Goal: Book appointment/travel/reservation

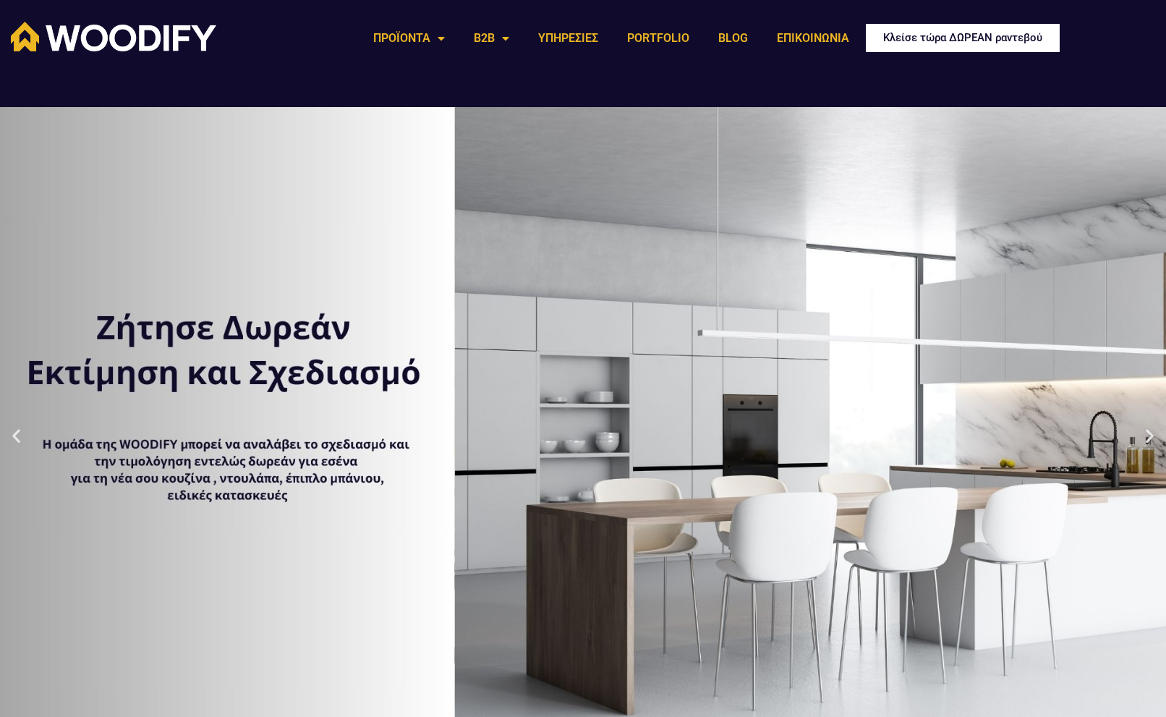
click at [992, 38] on span "Κλείσε τώρα ΔΩΡΕΑΝ ραντεβού" at bounding box center [962, 38] width 159 height 11
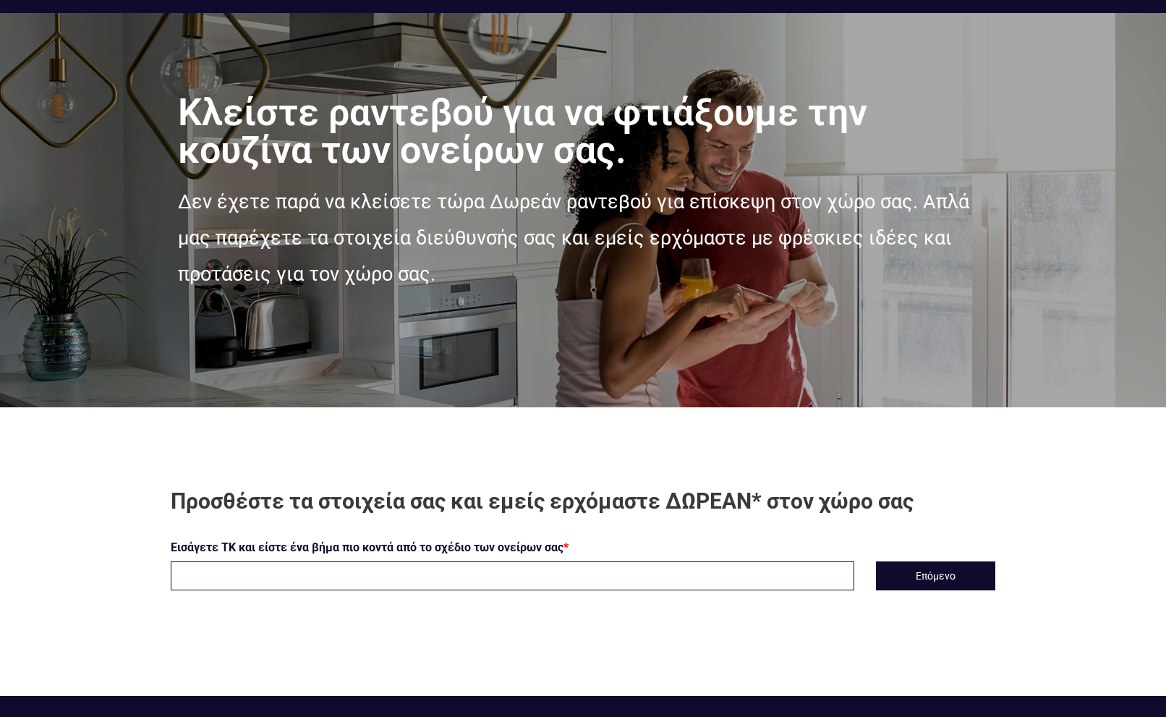
scroll to position [139, 0]
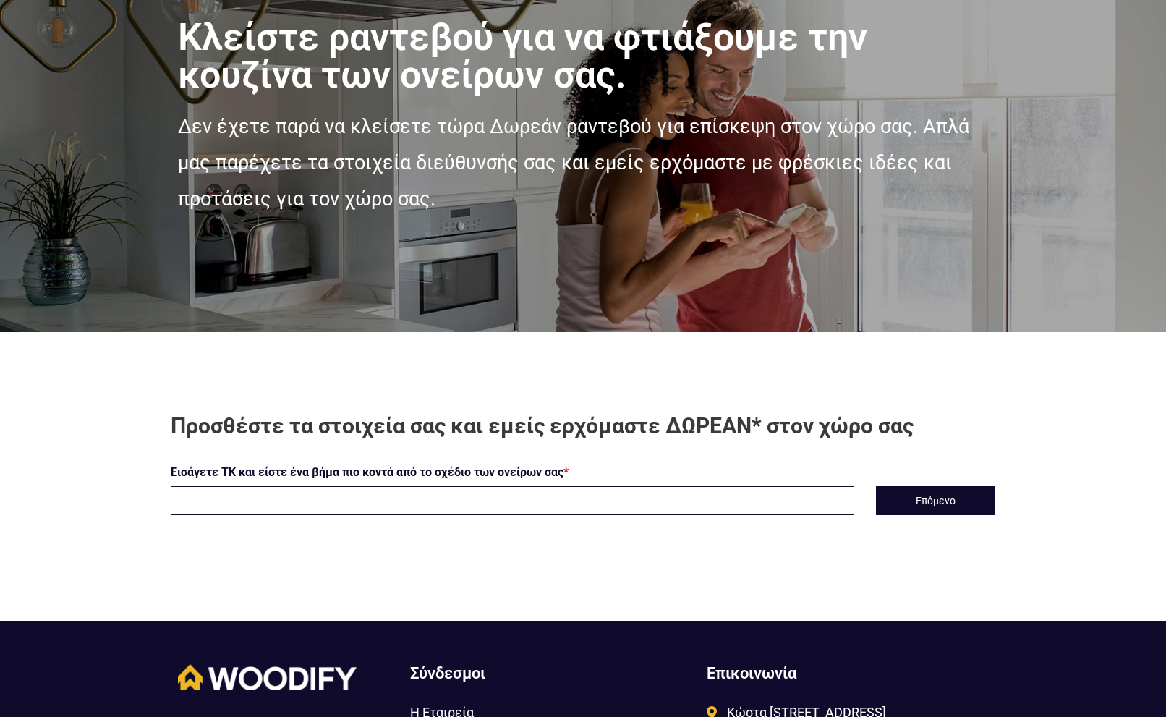
click at [338, 509] on input "text" at bounding box center [512, 500] width 683 height 29
click at [952, 498] on button "Επόμενο" at bounding box center [935, 500] width 119 height 29
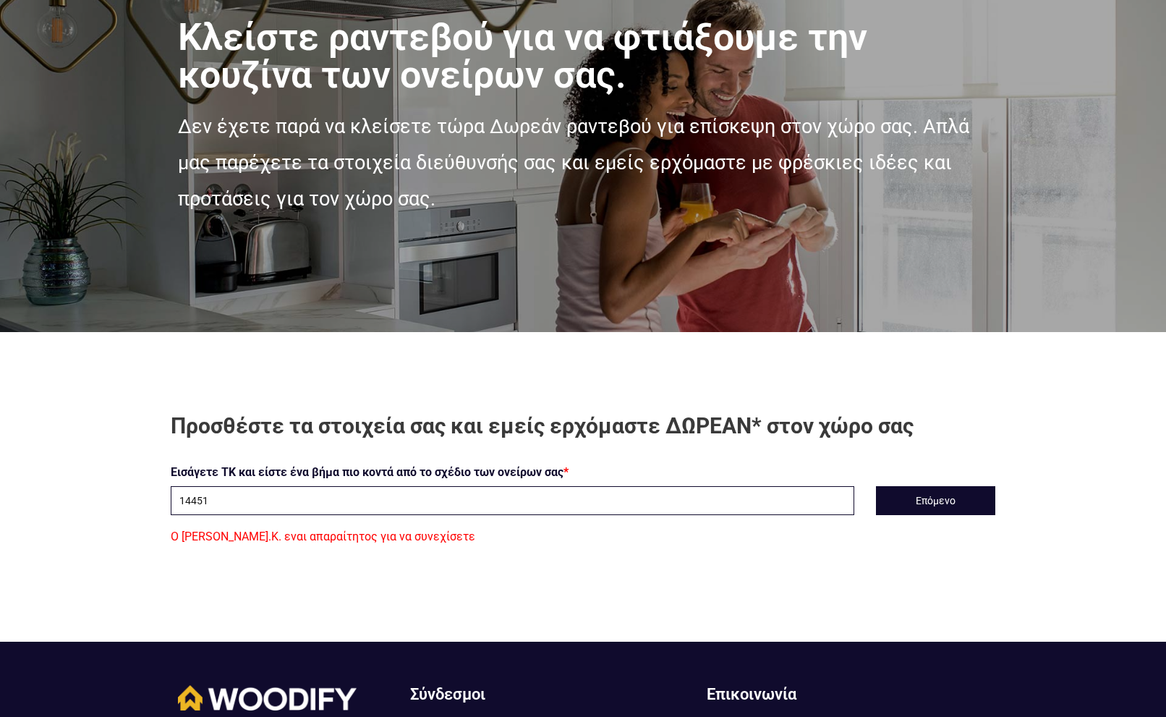
click at [286, 493] on input "14451" at bounding box center [512, 500] width 683 height 29
click at [954, 501] on button "Επόμενο" at bounding box center [935, 500] width 119 height 29
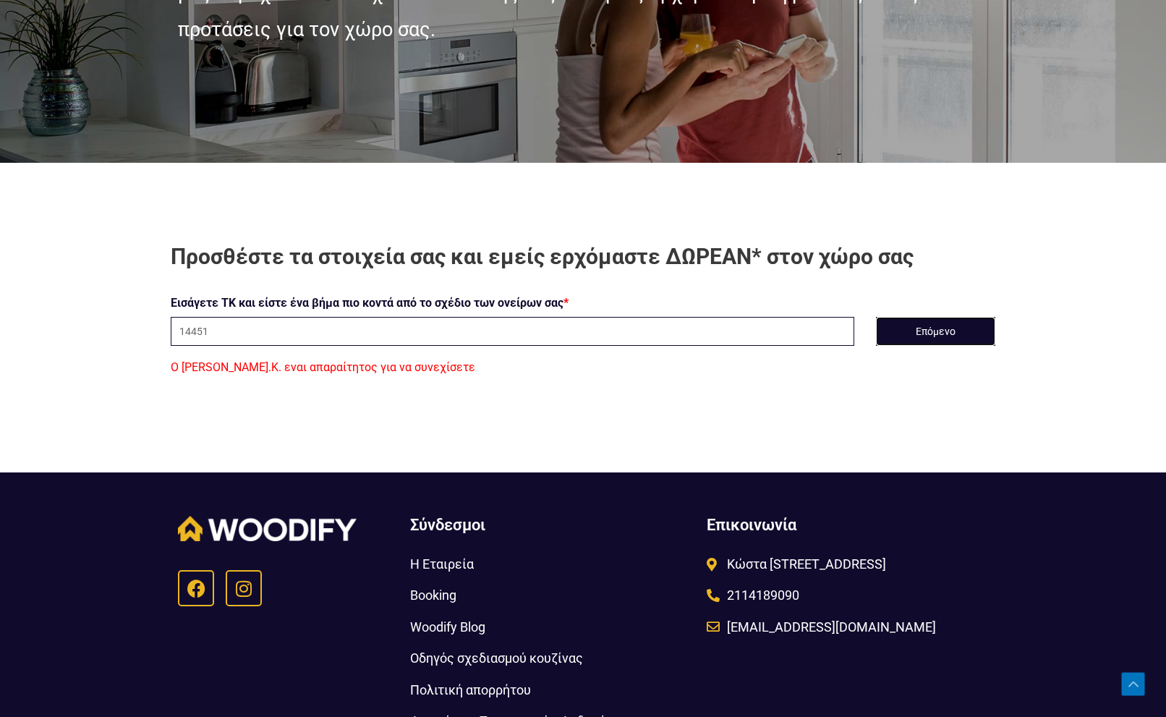
scroll to position [278, 0]
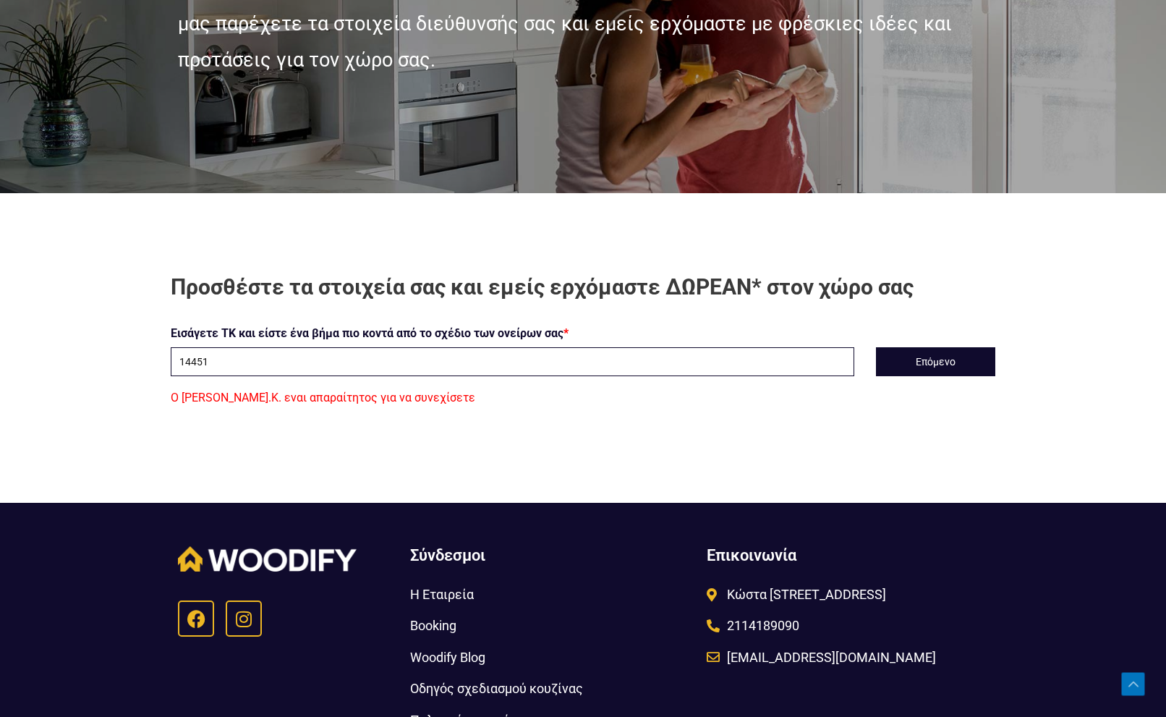
click at [251, 362] on input "14451" at bounding box center [512, 361] width 683 height 29
type input "144 51"
click at [933, 359] on button "Επόμενο" at bounding box center [935, 361] width 119 height 29
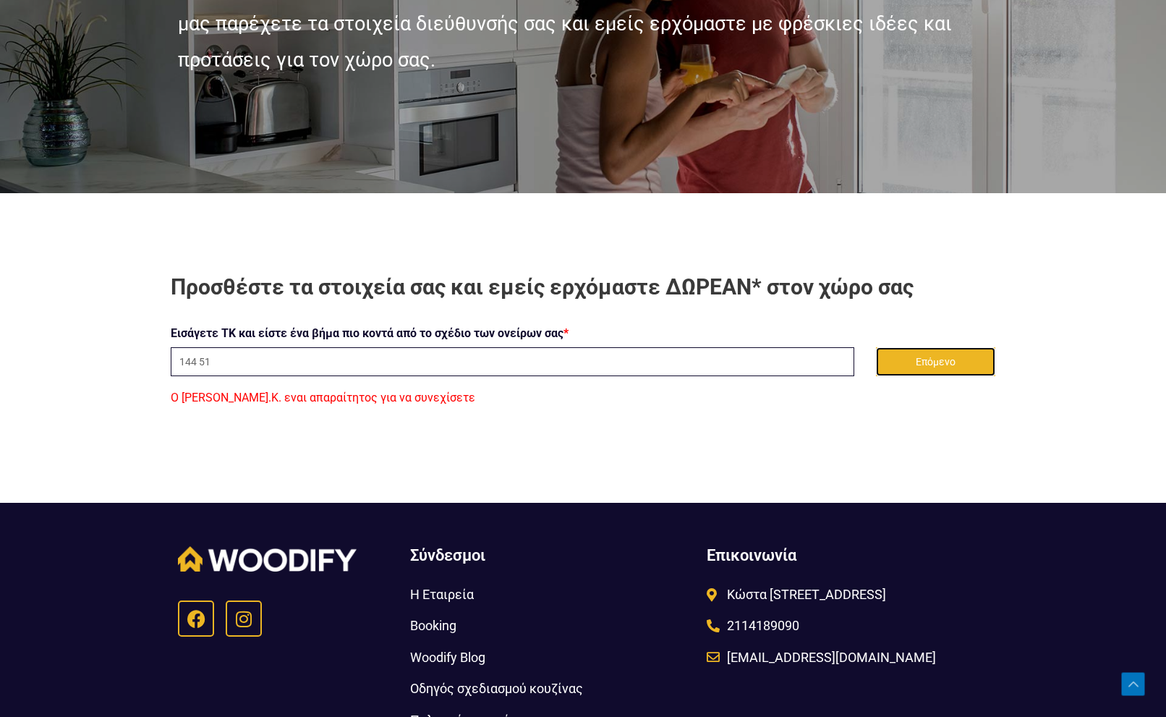
click at [900, 367] on button "Επόμενο" at bounding box center [935, 361] width 119 height 29
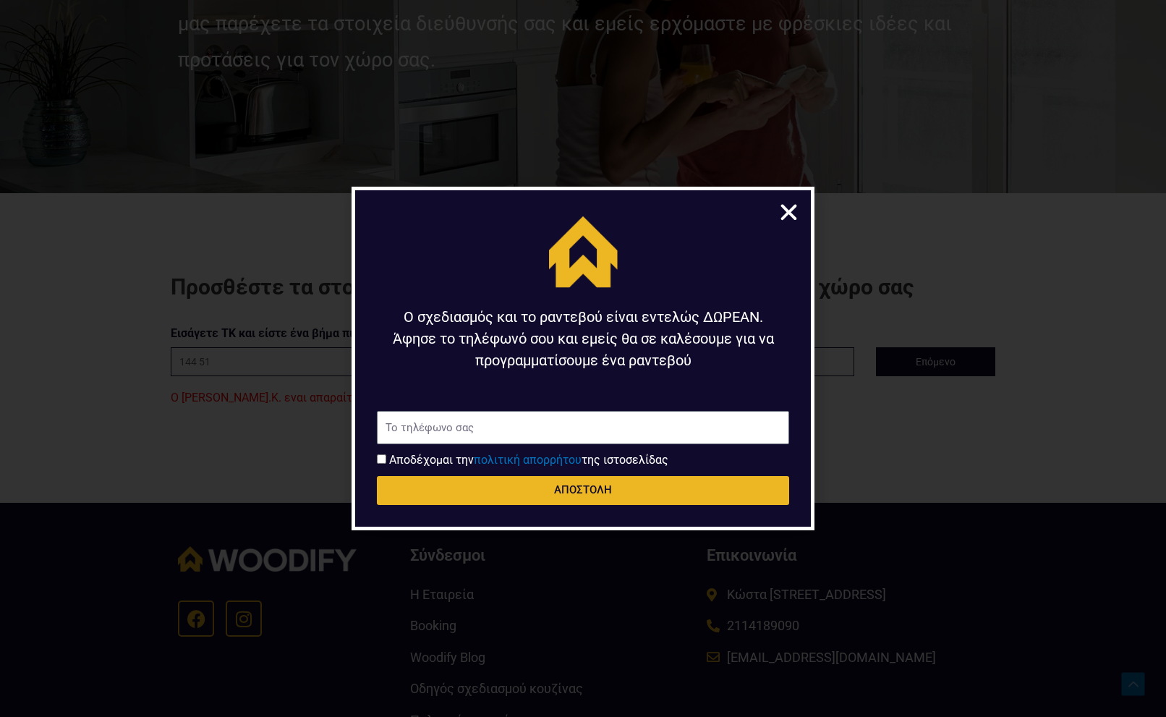
click at [809, 217] on section "Ο σχεδιασμός και το ραντεβού είναι εντελώς ΔΩΡΕΑΝ. Άφησε το τηλέφωνό σου και εμ…" at bounding box center [583, 359] width 463 height 344
click at [784, 208] on icon "Close" at bounding box center [789, 212] width 22 height 22
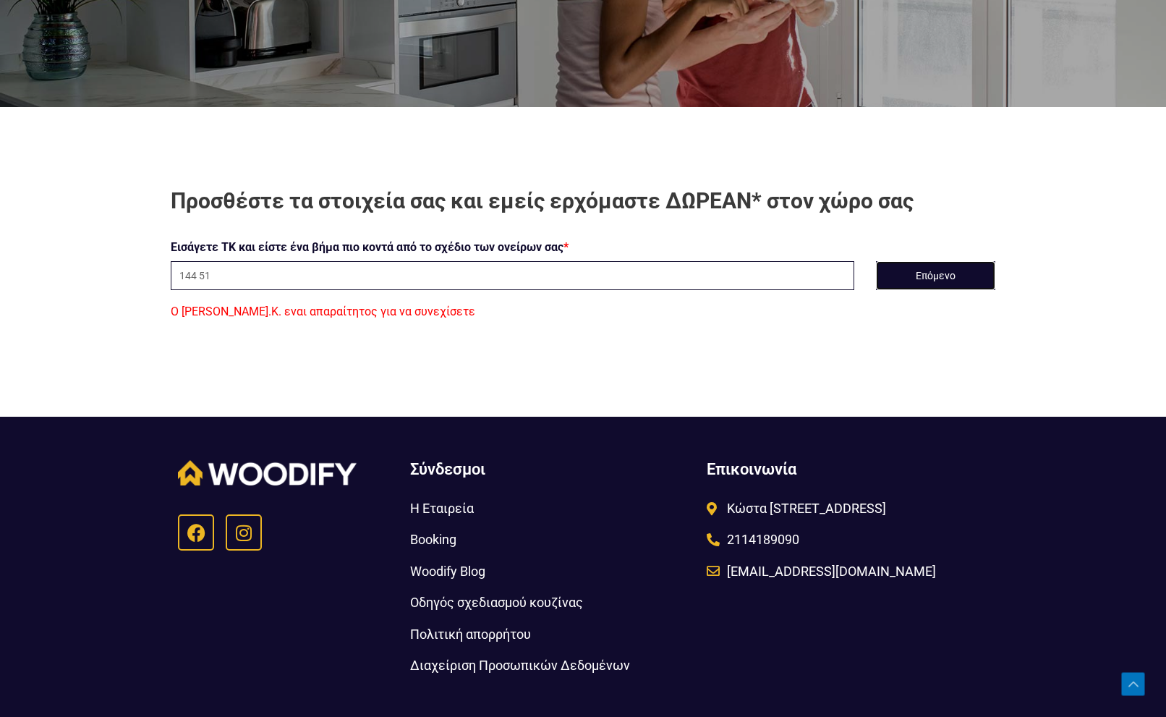
scroll to position [408, 0]
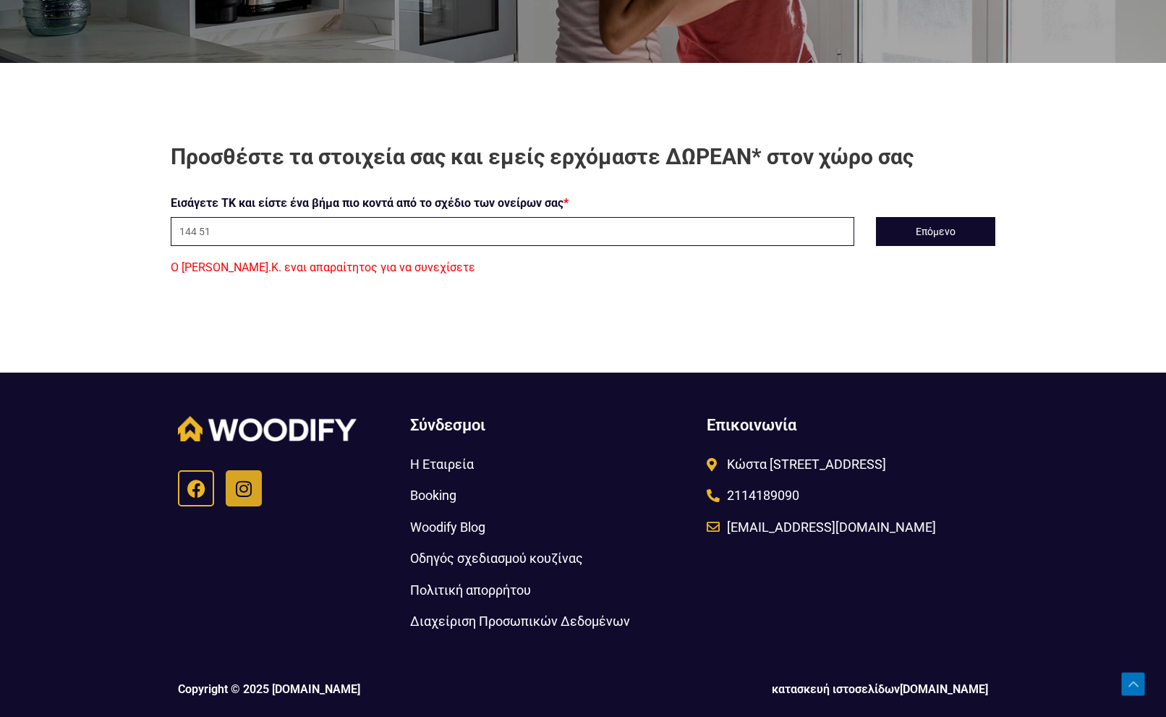
click at [251, 492] on icon at bounding box center [244, 489] width 18 height 18
click at [1146, 203] on section "Προσθέστε τα στοιχεία σας και εμείς ερχόμαστε ΔΩΡΕΑΝ* στον χώρο σας Εισάγετε ΤΚ…" at bounding box center [583, 210] width 1166 height 295
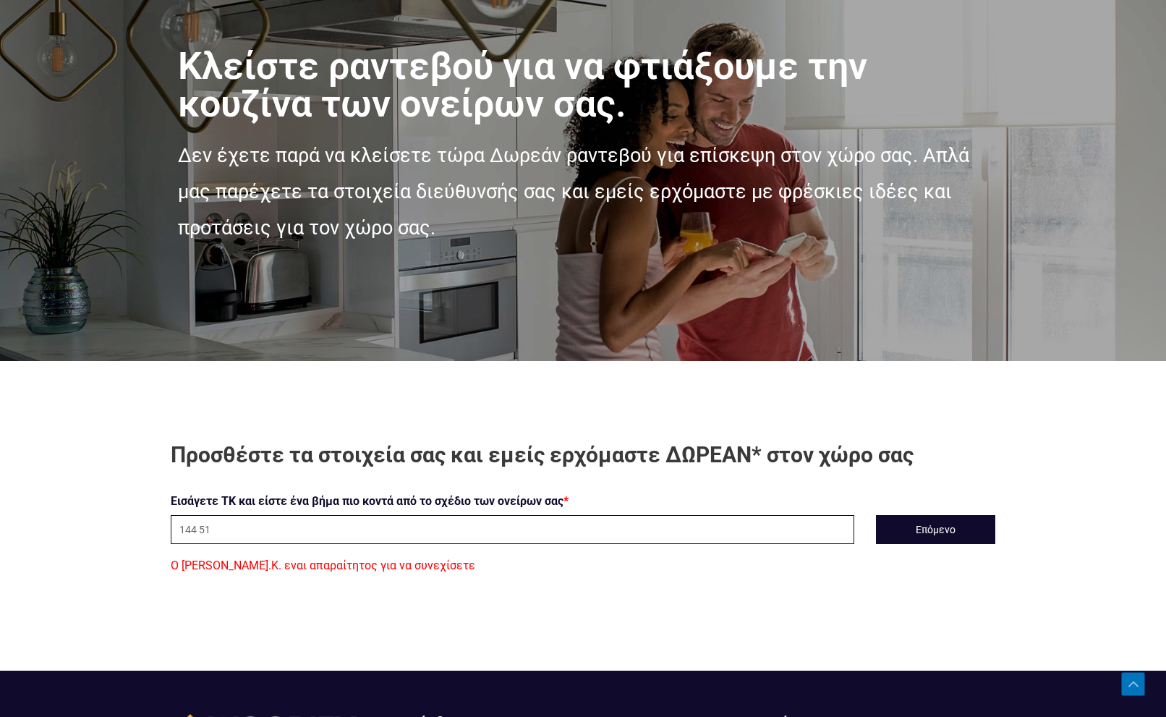
scroll to position [0, 0]
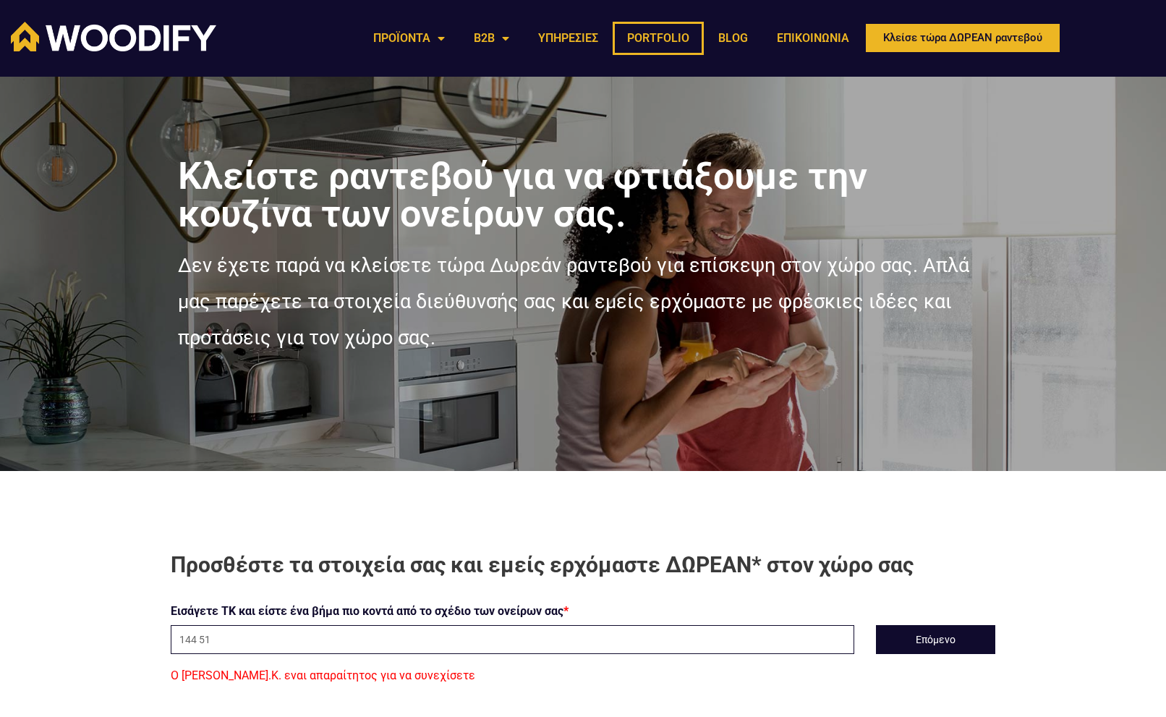
click at [652, 40] on link "PORTFOLIO" at bounding box center [658, 38] width 91 height 33
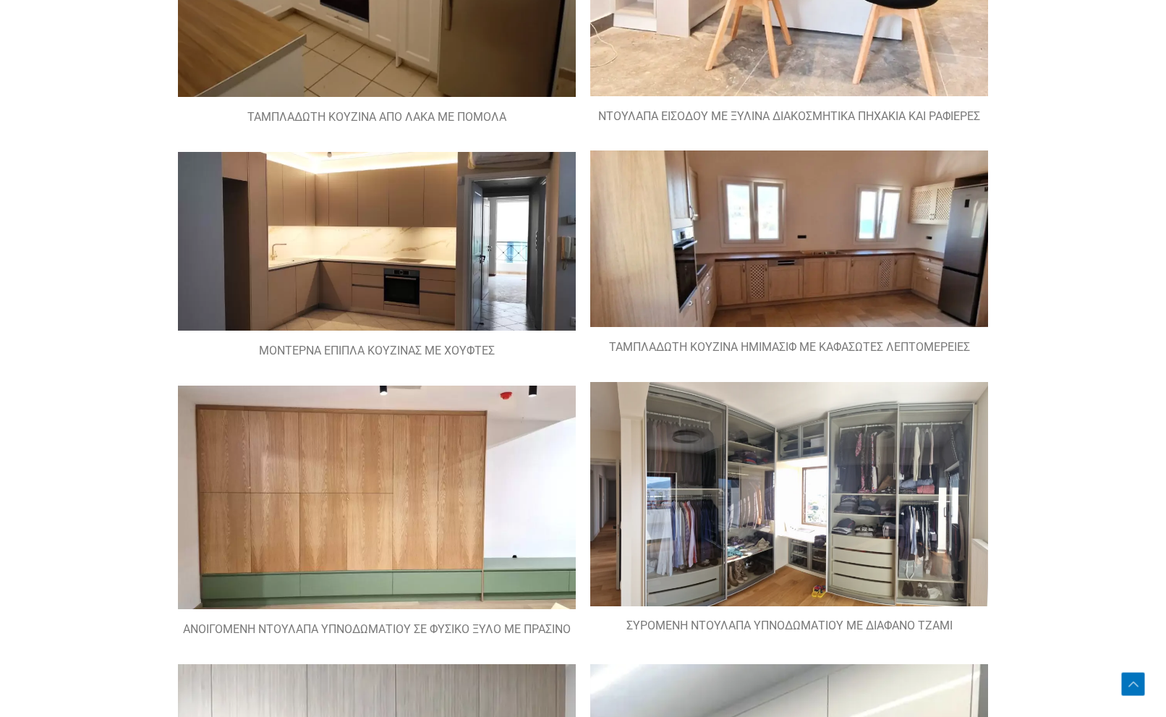
scroll to position [1597, 0]
click at [856, 275] on img at bounding box center [789, 238] width 398 height 176
click at [843, 241] on img at bounding box center [789, 238] width 398 height 176
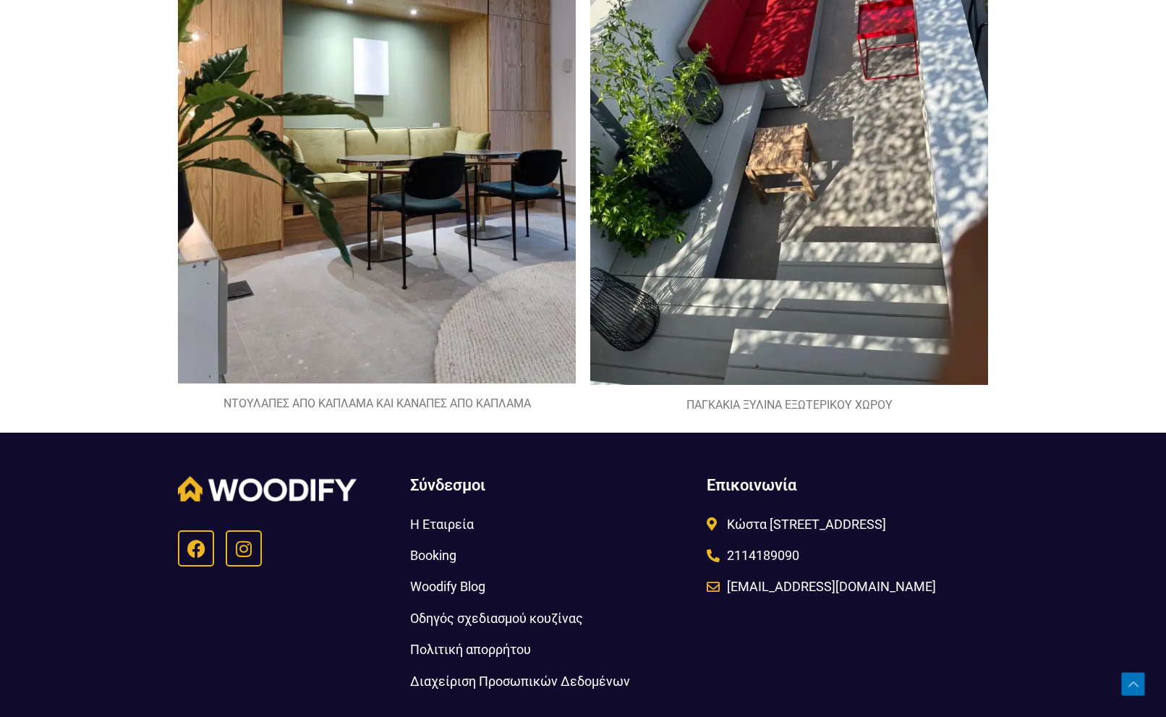
scroll to position [3128, 0]
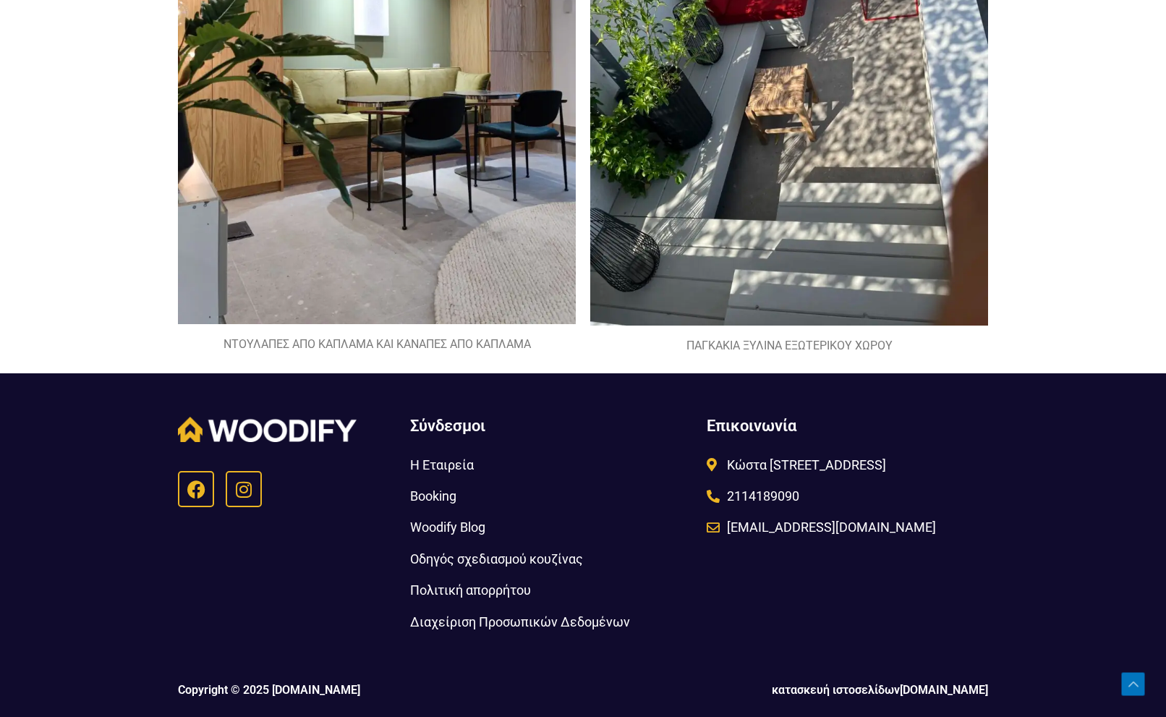
click at [417, 466] on span "Η Εταιρεία" at bounding box center [442, 465] width 64 height 24
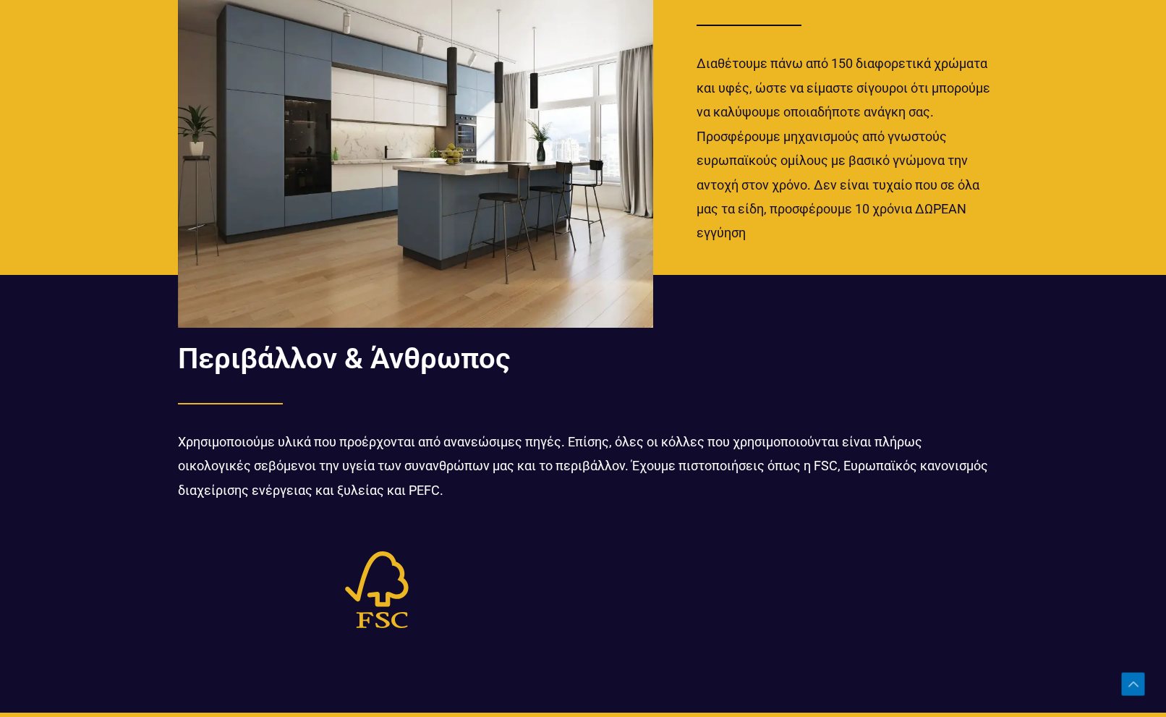
scroll to position [1666, 0]
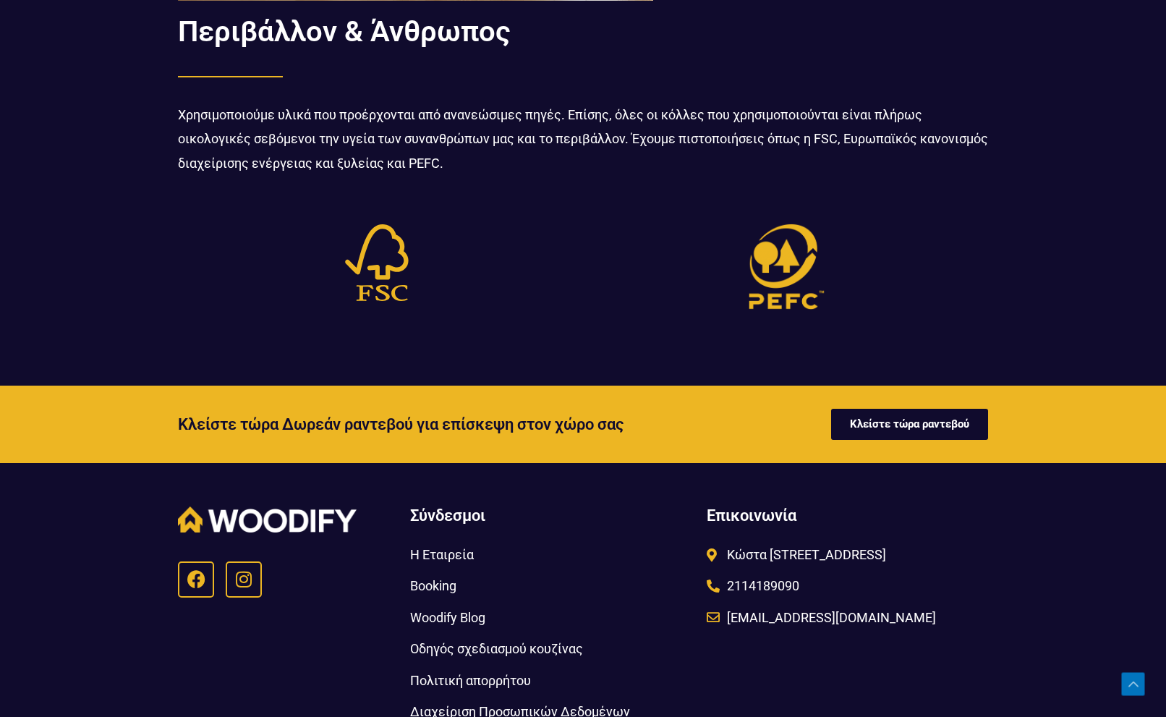
click at [804, 559] on span "Κώστα [STREET_ADDRESS]" at bounding box center [804, 554] width 163 height 24
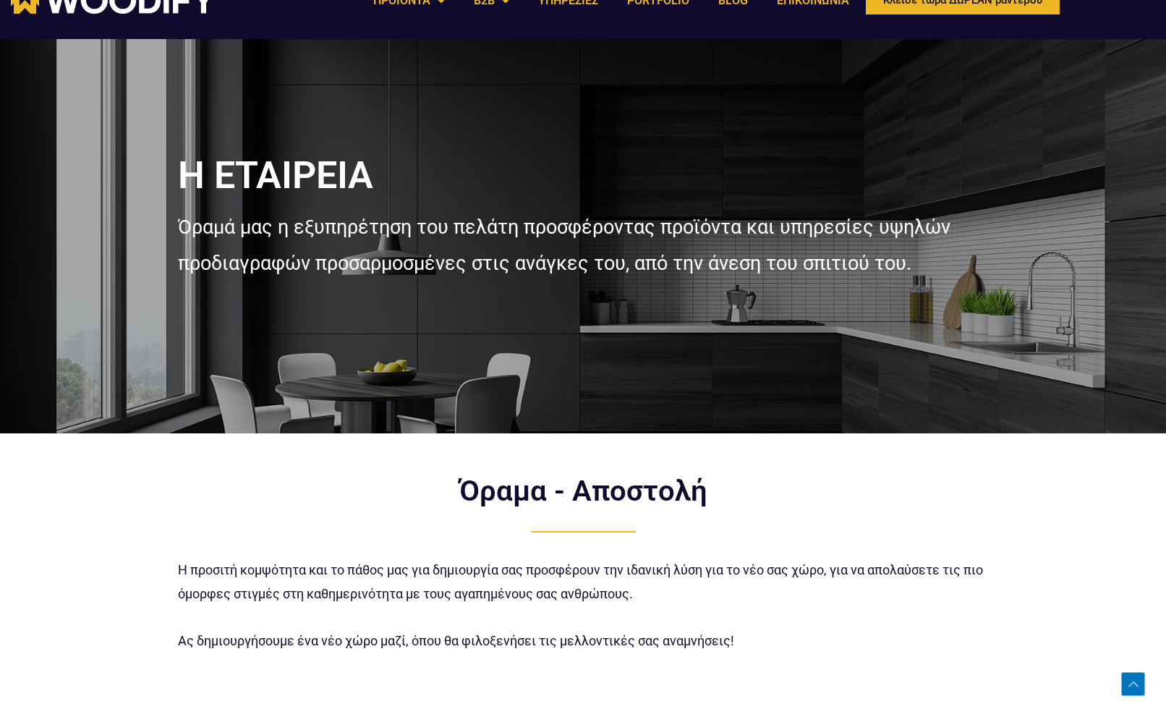
scroll to position [0, 0]
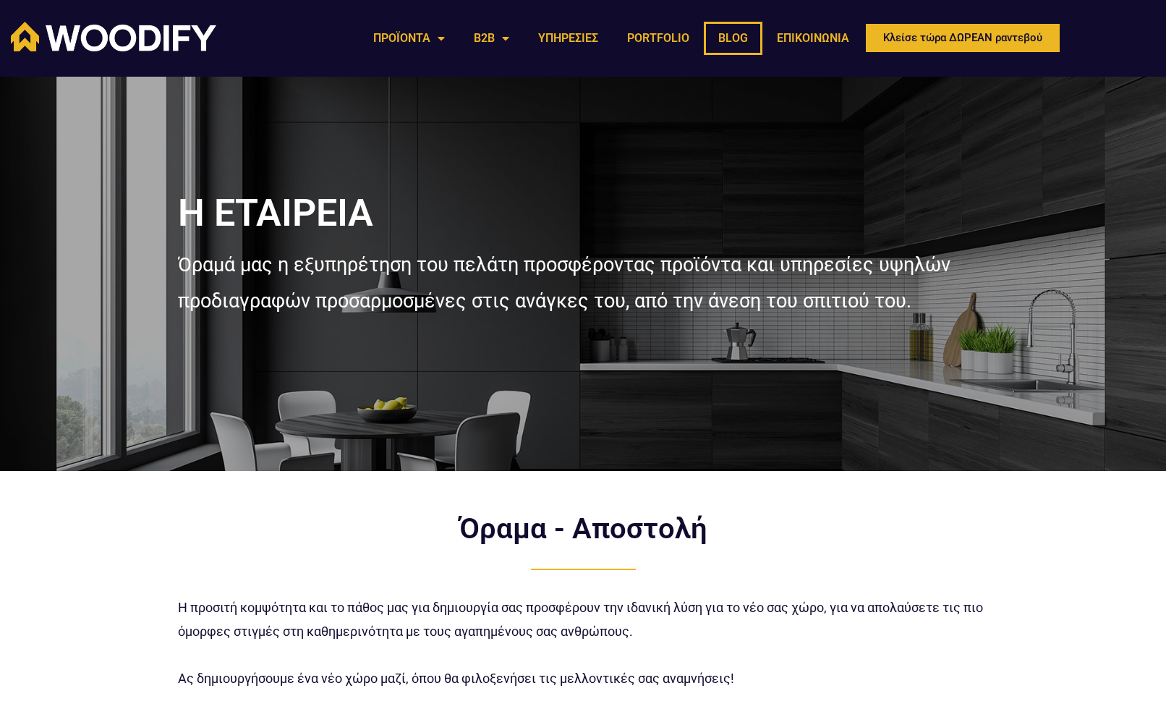
click at [728, 41] on link "BLOG" at bounding box center [733, 38] width 59 height 33
click at [723, 46] on link "BLOG" at bounding box center [733, 38] width 59 height 33
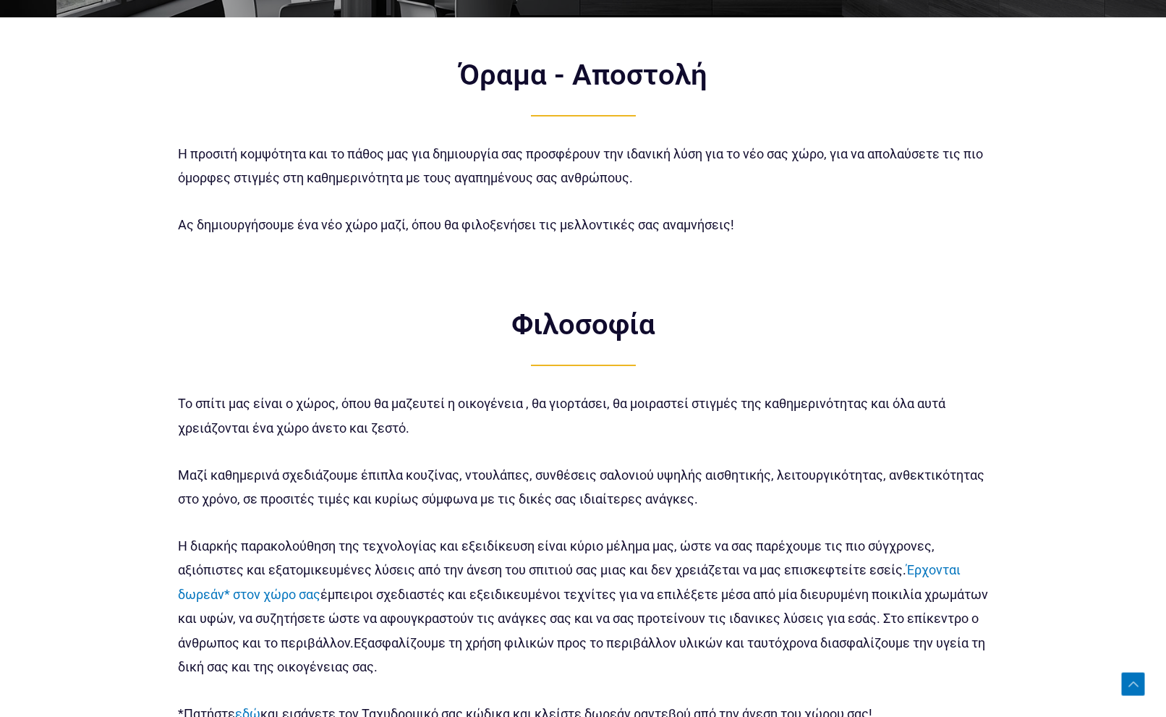
scroll to position [555, 0]
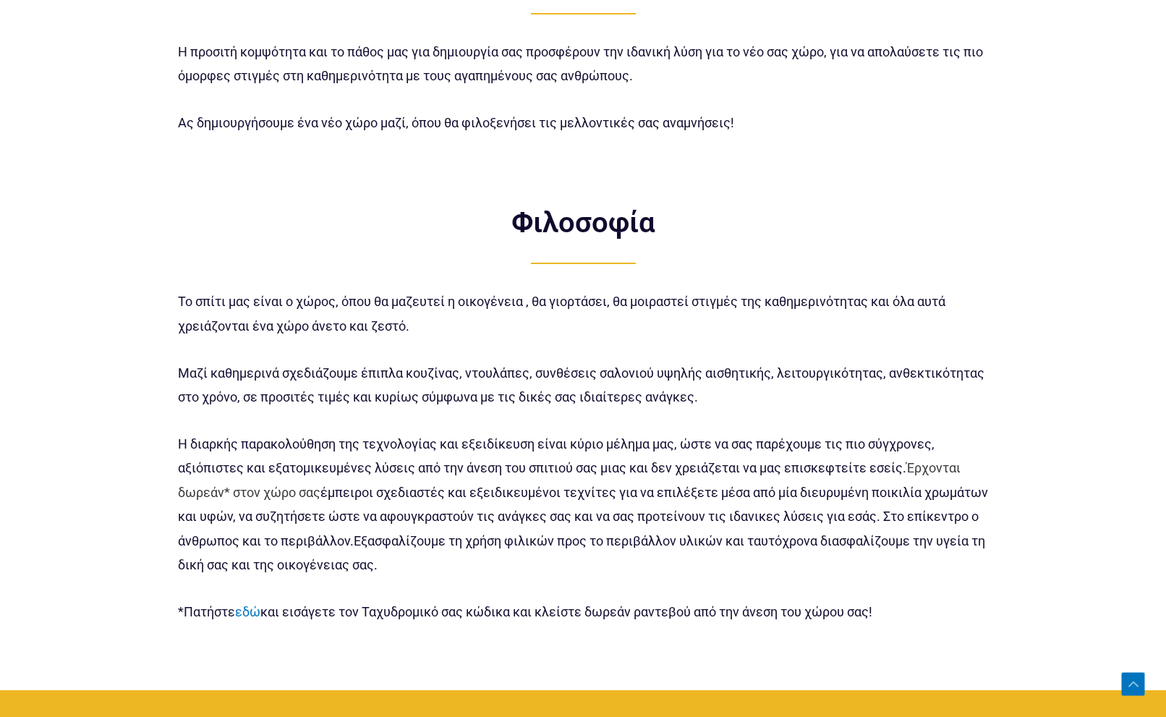
click at [937, 464] on link "Έρχονται δωρεάν* στον χώρο σας" at bounding box center [569, 479] width 783 height 39
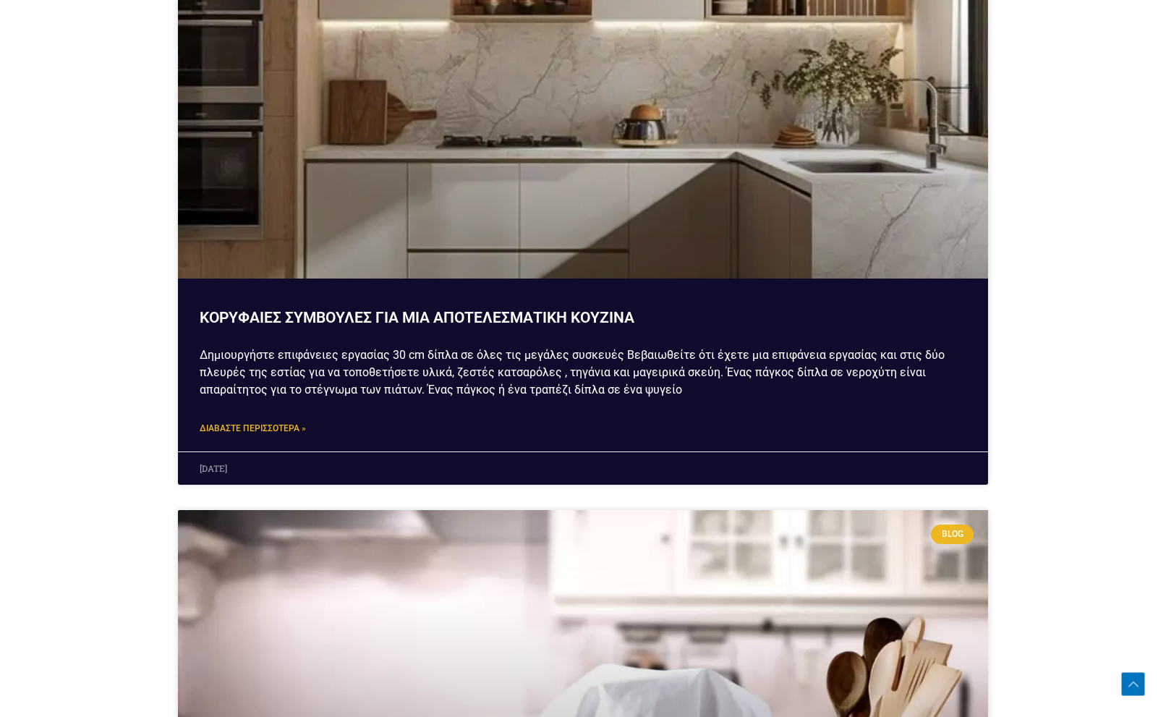
scroll to position [1319, 0]
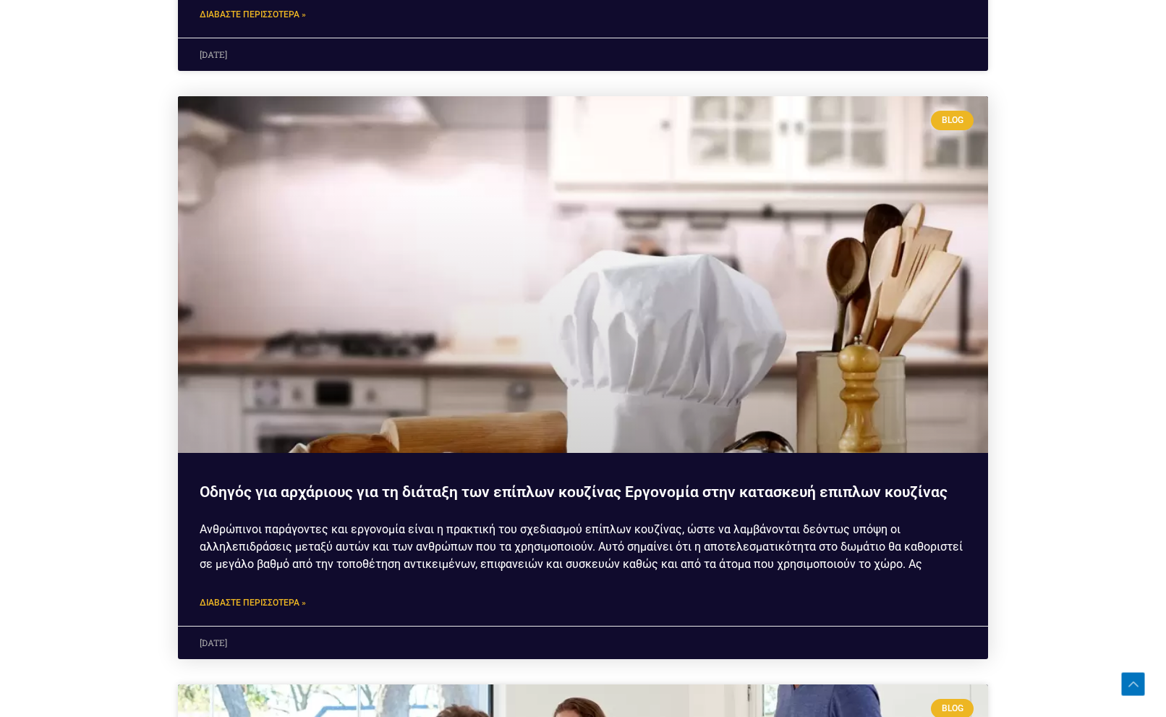
click at [276, 592] on div "Οδηγός για αρχάριους για τη διάταξη των επίπλων κουζίνας Εργονομία στην κατασκε…" at bounding box center [583, 554] width 810 height 144
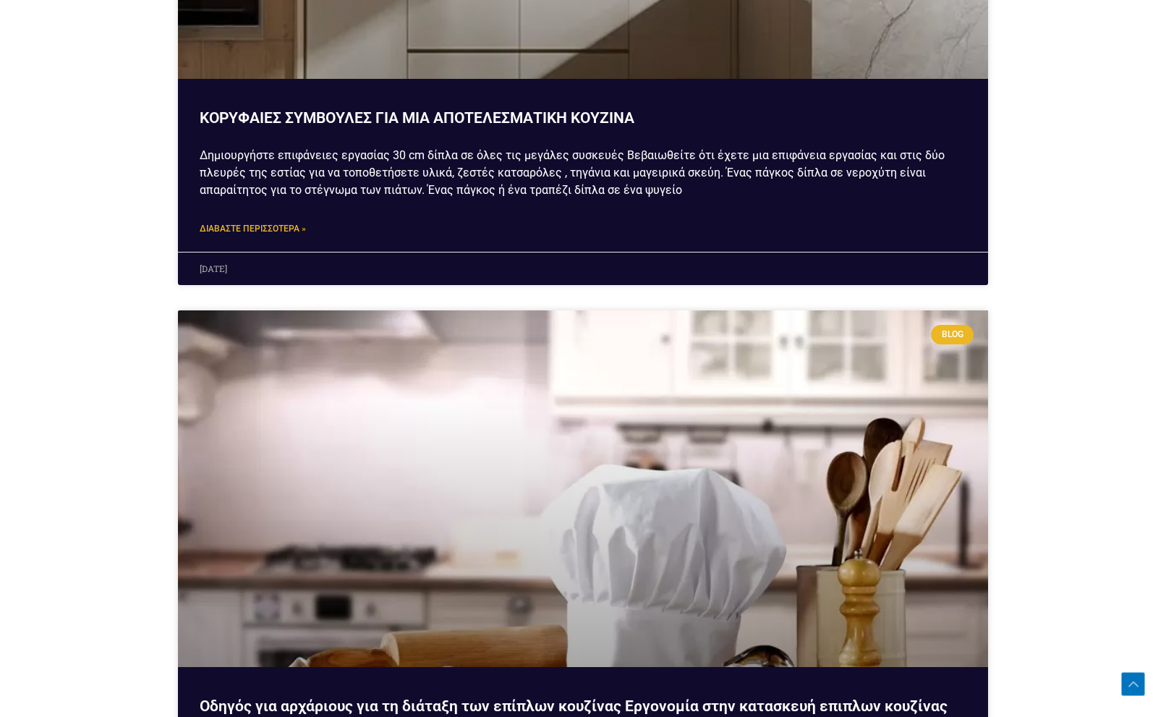
scroll to position [297, 0]
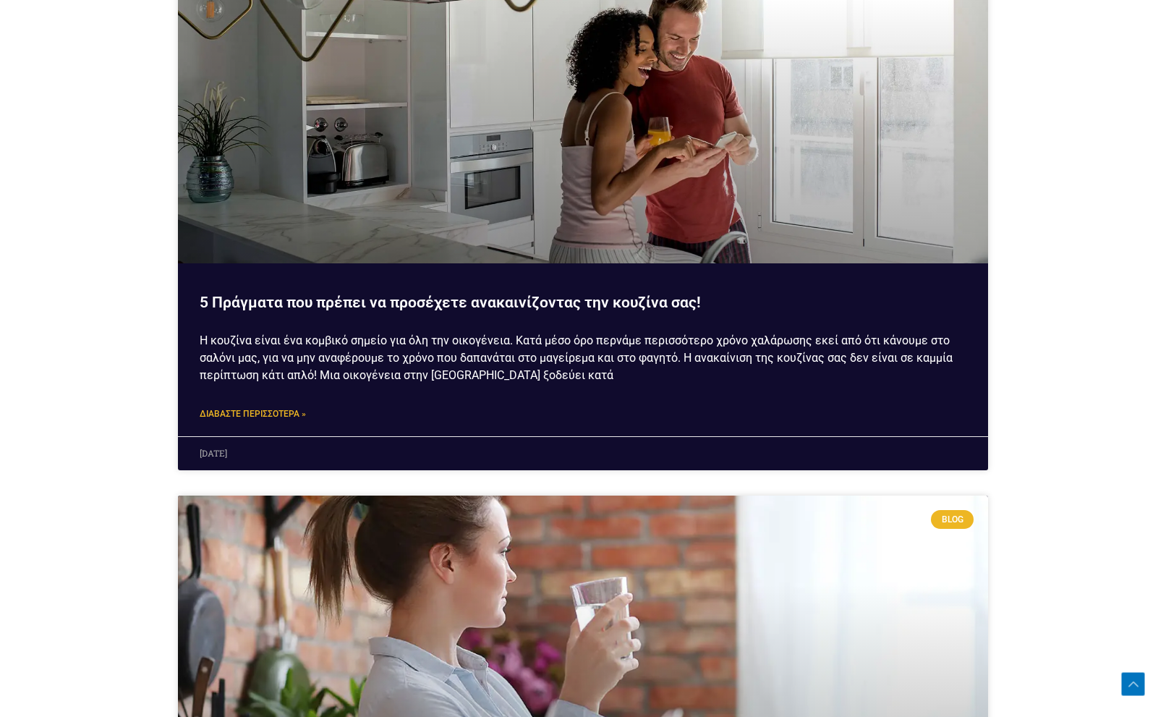
scroll to position [5485, 0]
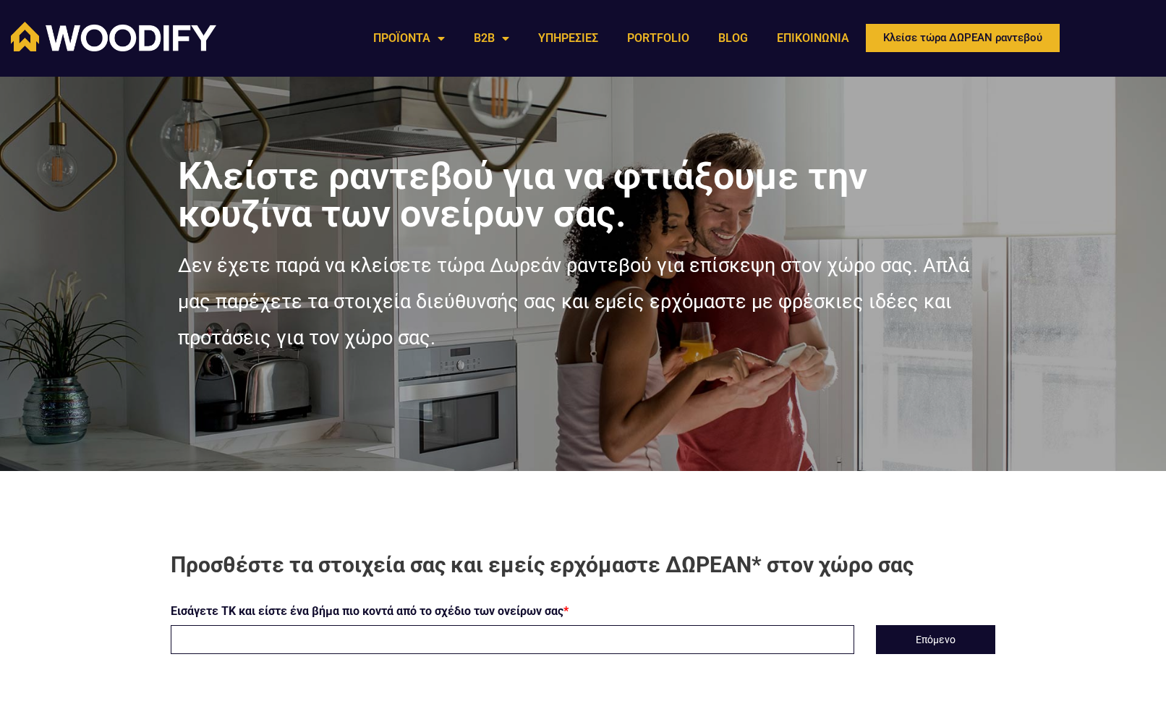
click at [448, 632] on input "text" at bounding box center [512, 639] width 683 height 29
click at [909, 642] on button "Επόμενο" at bounding box center [935, 639] width 119 height 29
click at [462, 647] on input "text" at bounding box center [512, 639] width 683 height 29
type input "14451"
click at [914, 639] on button "Επόμενο" at bounding box center [935, 639] width 119 height 29
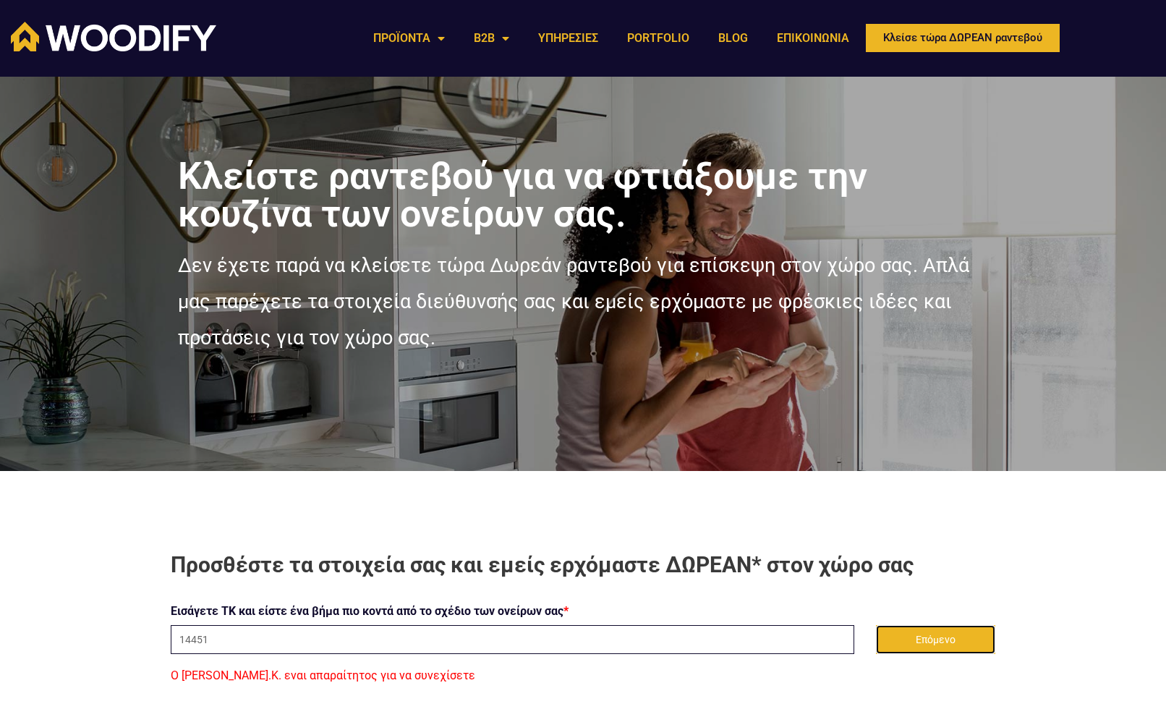
click at [914, 639] on button "Επόμενο" at bounding box center [935, 639] width 119 height 29
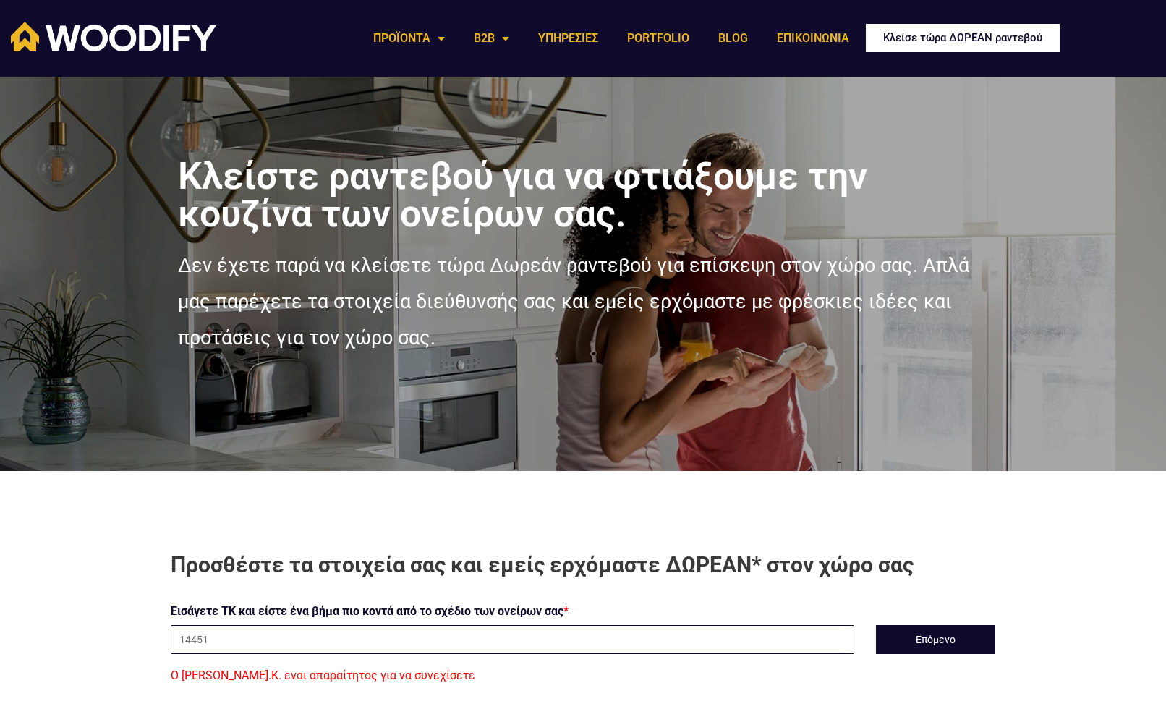
click at [926, 39] on span "Κλείσε τώρα ΔΩΡΕΑΝ ραντεβού" at bounding box center [962, 38] width 159 height 11
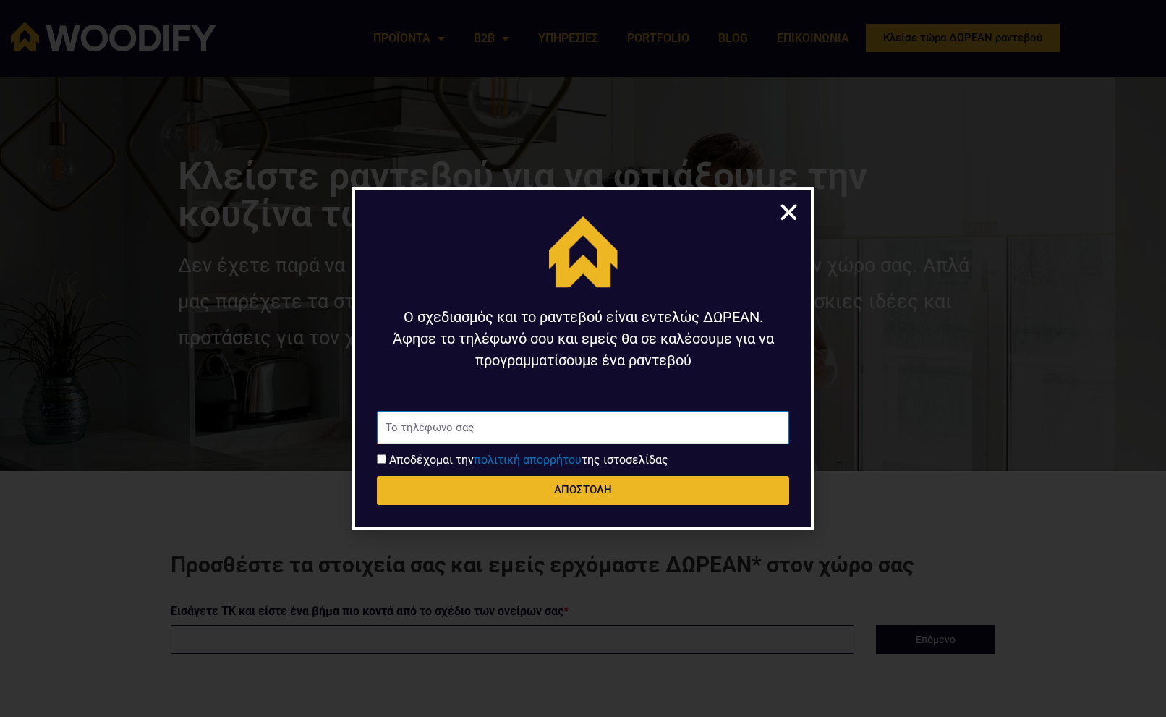
click at [488, 428] on input "Τηλέφωνο" at bounding box center [583, 427] width 412 height 33
type input "6944909656"
click at [422, 472] on div "Τηλέφωνο 6944909656 Αποδοχή όρων χρήσης Αποδέχομαι την πολιτική απορρήτου της ι…" at bounding box center [582, 461] width 419 height 101
click at [417, 457] on label "Αποδέχομαι την πολιτική απορρήτου της ιστοσελίδας" at bounding box center [528, 460] width 279 height 14
click at [386, 457] on input "Αποδοχή όρων χρήσης" at bounding box center [381, 458] width 9 height 9
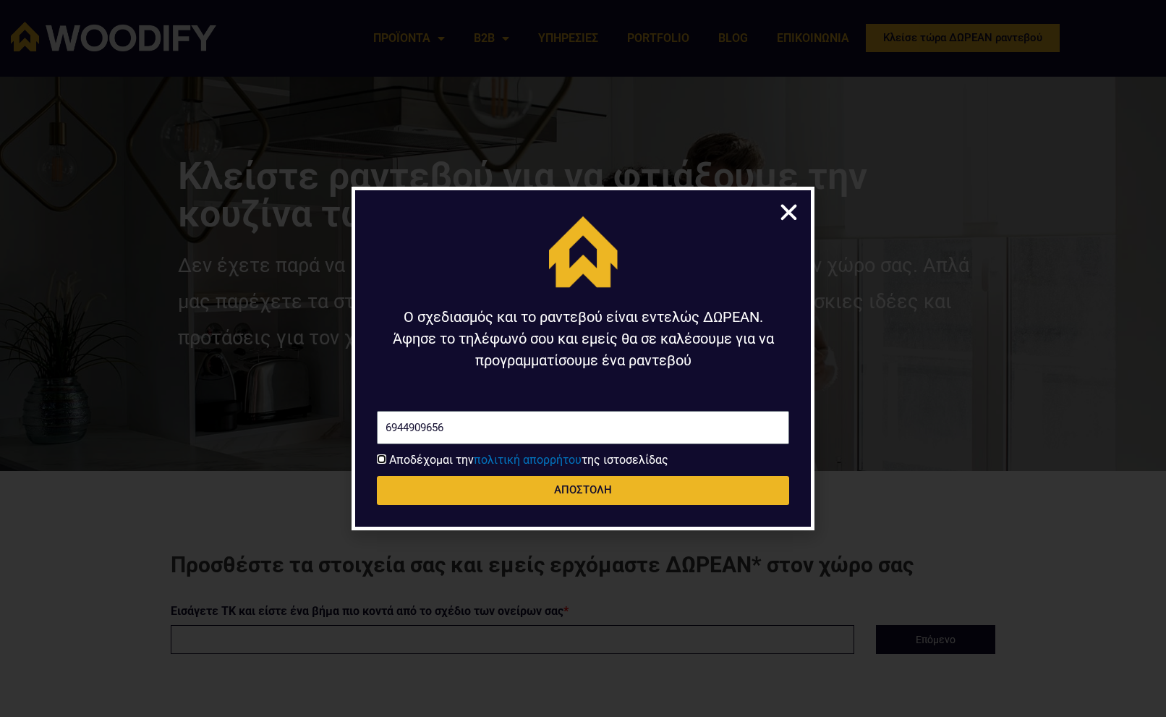
checkbox input "true"
click at [524, 508] on div "Τηλέφωνο 6944909656 Αποδοχή όρων χρήσης Αποδέχομαι την πολιτική απορρήτου της ι…" at bounding box center [582, 461] width 419 height 101
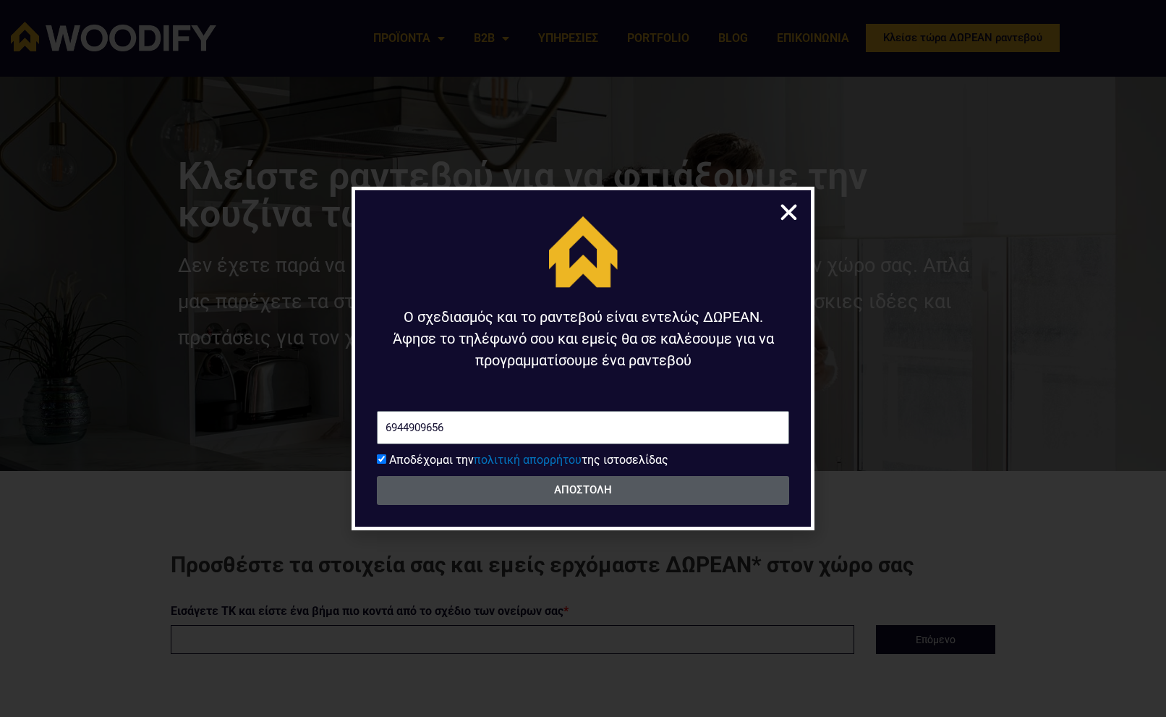
click at [600, 499] on button "ΑΠΟΣΤΟΛΗ" at bounding box center [583, 490] width 412 height 29
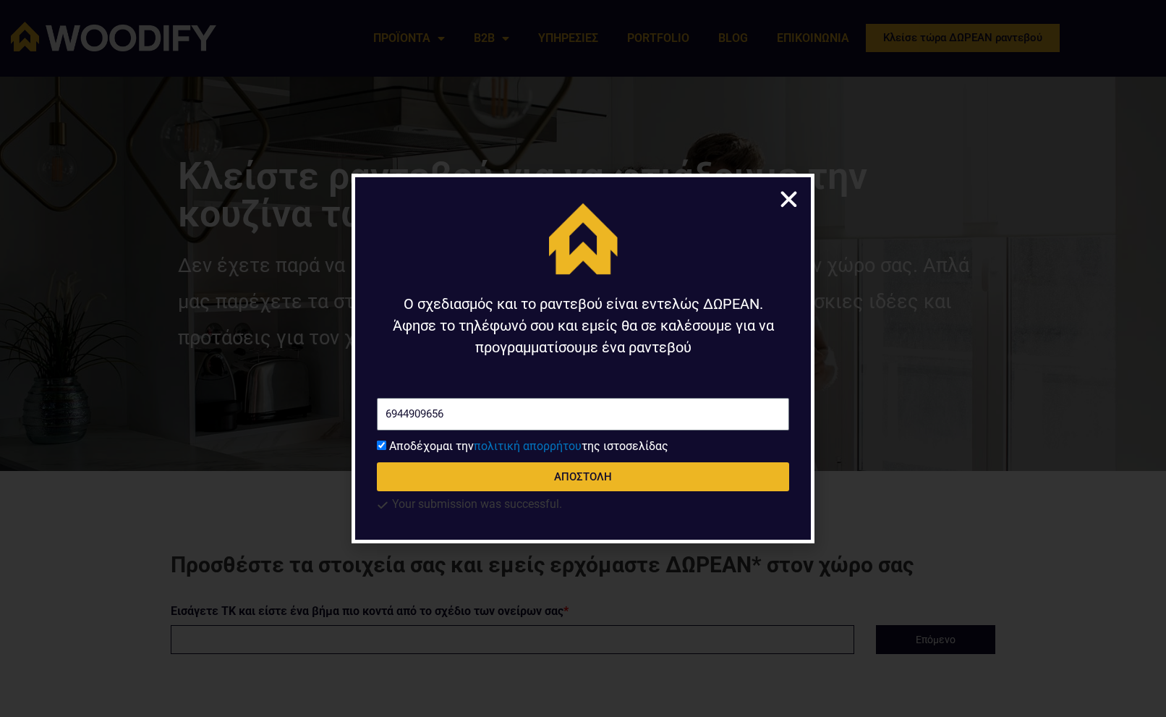
click at [791, 194] on icon "Close" at bounding box center [789, 199] width 22 height 22
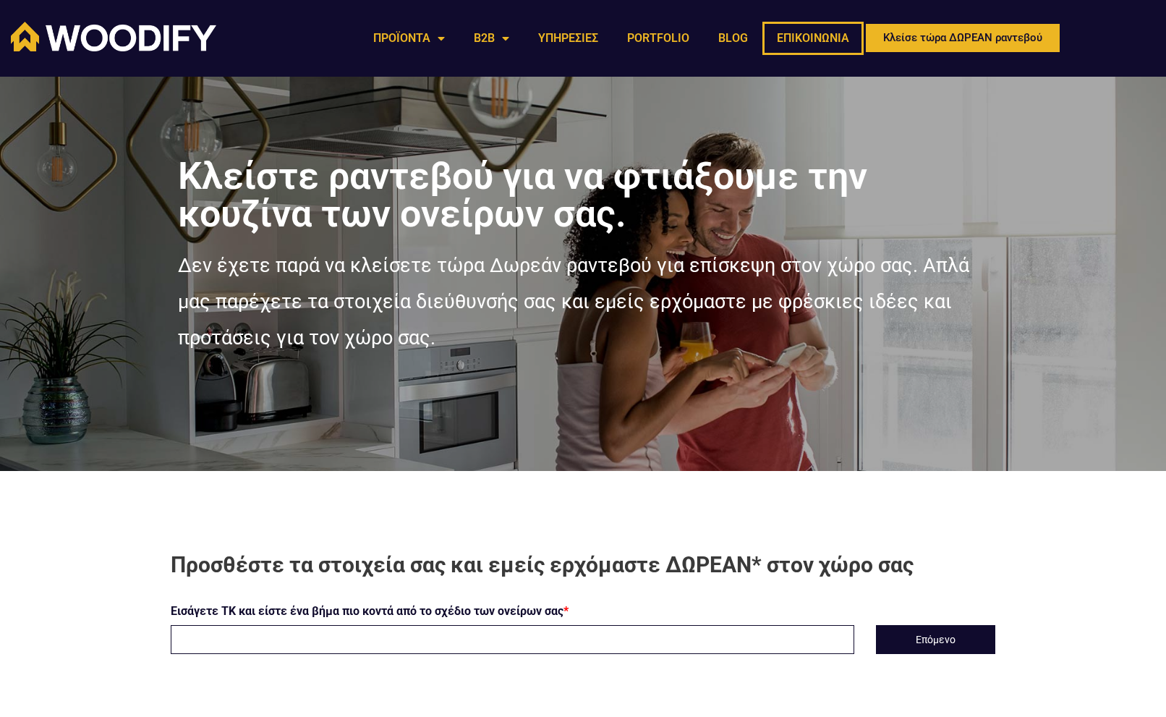
click at [802, 40] on link "ΕΠΙΚΟΙΝΩΝΙΑ" at bounding box center [812, 38] width 101 height 33
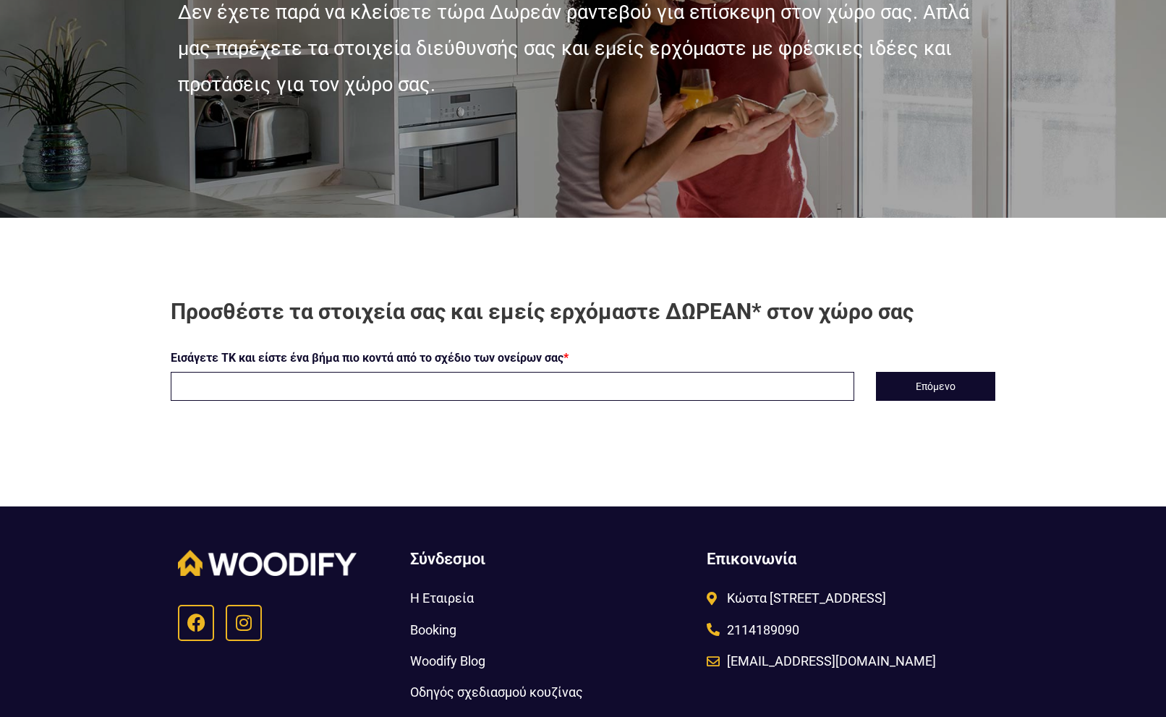
scroll to position [388, 0]
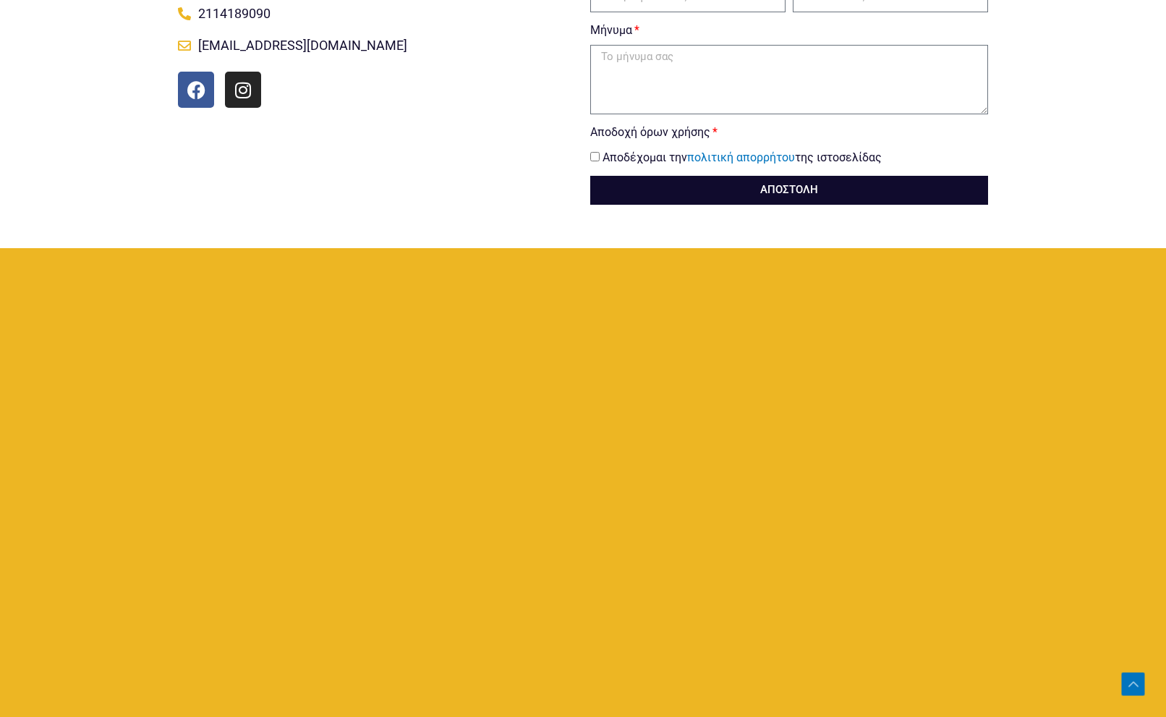
scroll to position [694, 0]
